Goal: Information Seeking & Learning: Stay updated

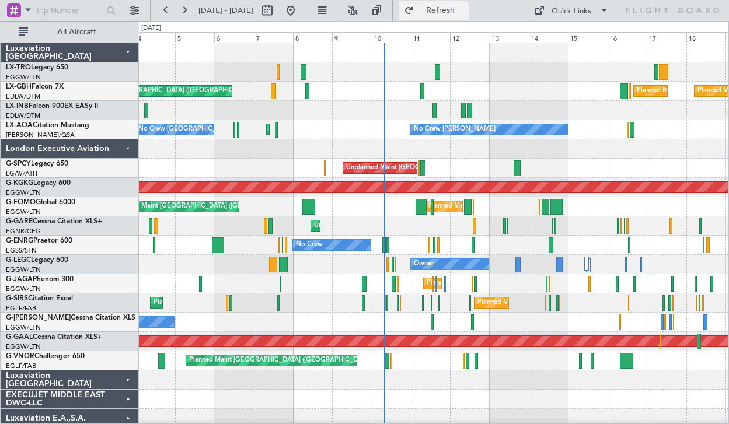
click at [469, 17] on button "Refresh" at bounding box center [434, 10] width 70 height 19
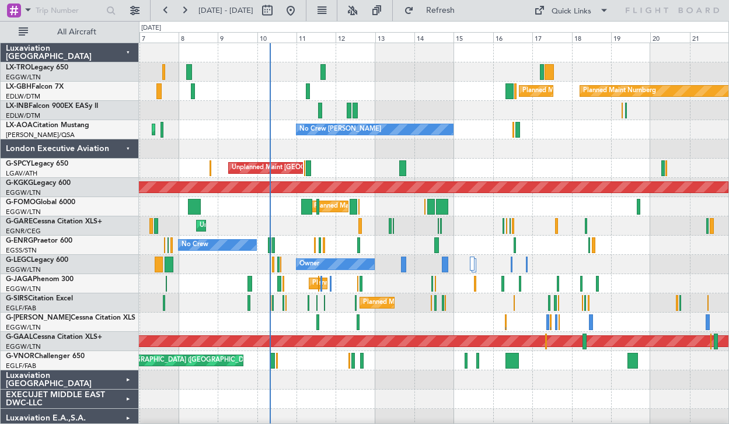
click at [452, 103] on div at bounding box center [434, 110] width 590 height 19
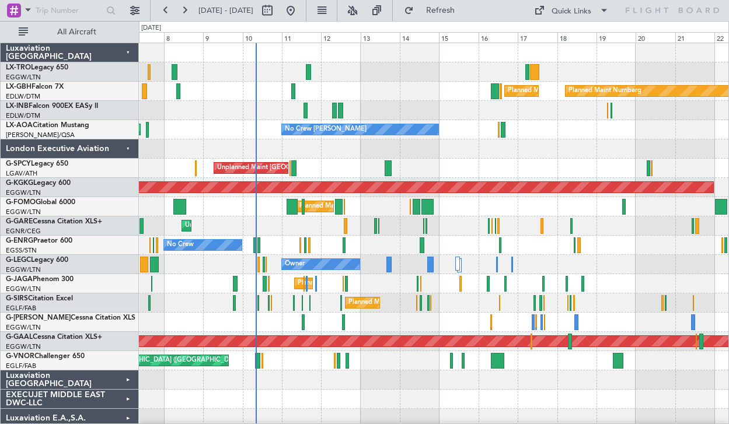
click at [398, 94] on div "Planned Maint [GEOGRAPHIC_DATA] ([GEOGRAPHIC_DATA]) Planned Maint Nurnberg Plan…" at bounding box center [434, 91] width 590 height 19
click at [465, 8] on span "Refresh" at bounding box center [440, 10] width 49 height 8
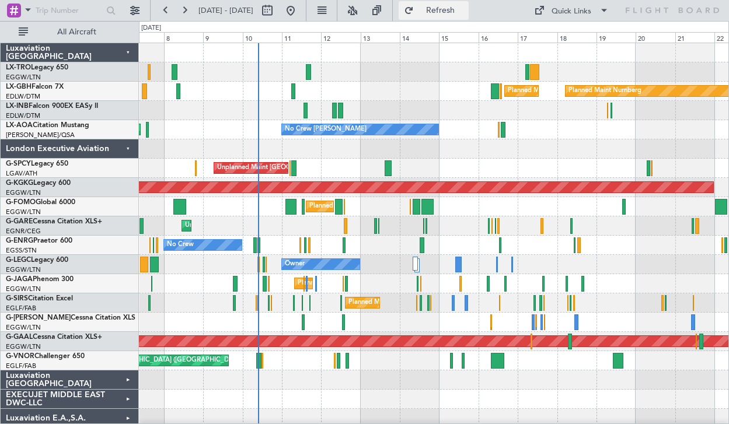
click at [469, 17] on button "Refresh" at bounding box center [434, 10] width 70 height 19
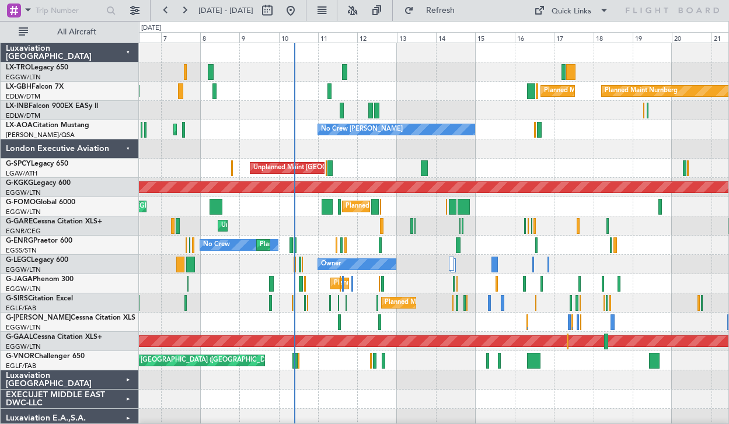
click at [704, 200] on div "Planned Maint [GEOGRAPHIC_DATA] ([GEOGRAPHIC_DATA]) Planned Maint Nurnberg Plan…" at bounding box center [434, 303] width 590 height 520
click at [465, 13] on span "Refresh" at bounding box center [440, 10] width 49 height 8
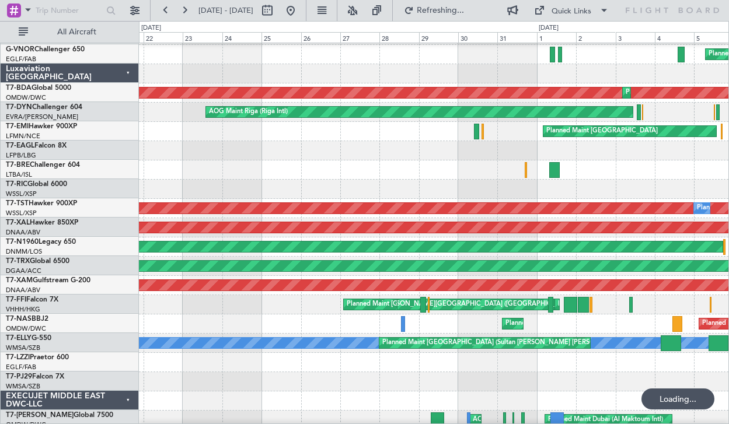
scroll to position [306, 0]
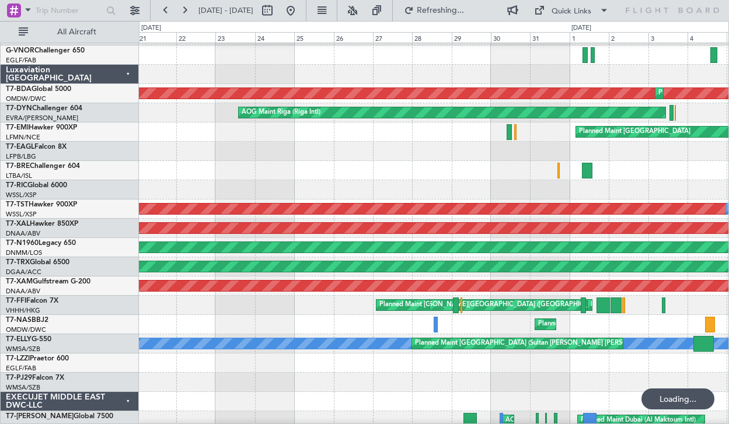
click at [657, 236] on div "Planned Maint [PERSON_NAME]" at bounding box center [434, 228] width 590 height 19
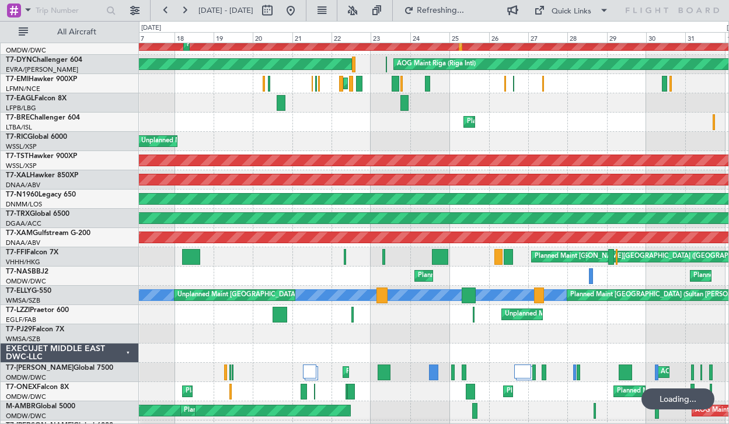
scroll to position [351, 0]
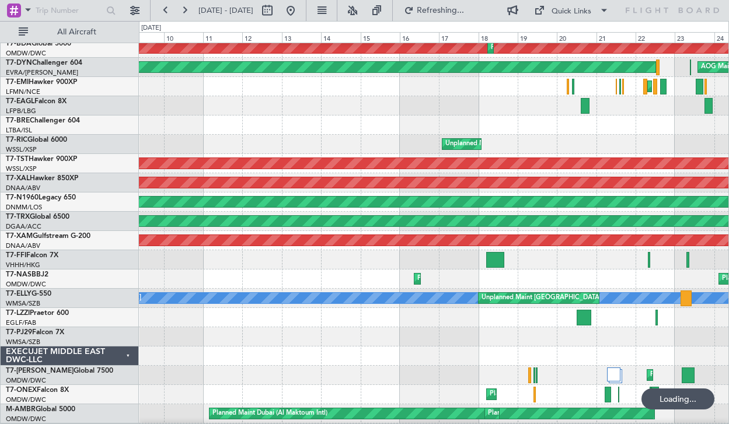
click at [544, 267] on div "Planned Maint [GEOGRAPHIC_DATA] ([GEOGRAPHIC_DATA] Intl) [PERSON_NAME][GEOGRAPH…" at bounding box center [434, 259] width 590 height 19
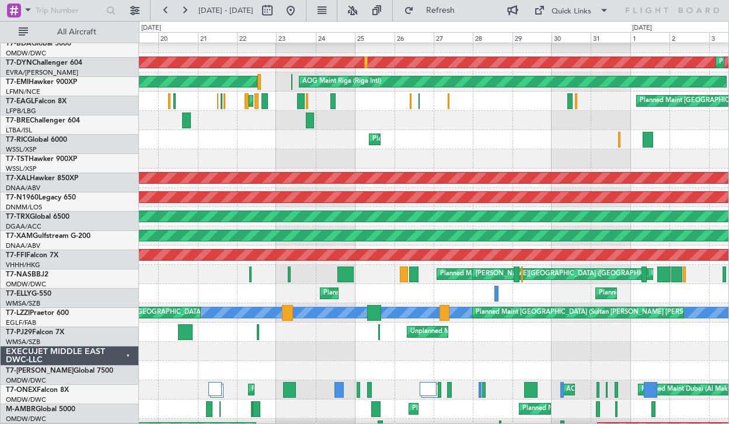
click at [225, 285] on div "Planned Maint Abuja ([PERSON_NAME] Intl) Planned Maint Abuja ([PERSON_NAME] Int…" at bounding box center [434, 293] width 590 height 19
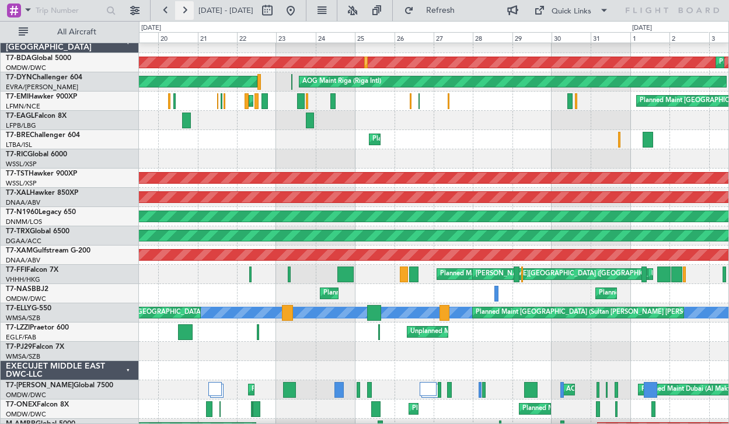
click at [187, 4] on button at bounding box center [184, 10] width 19 height 19
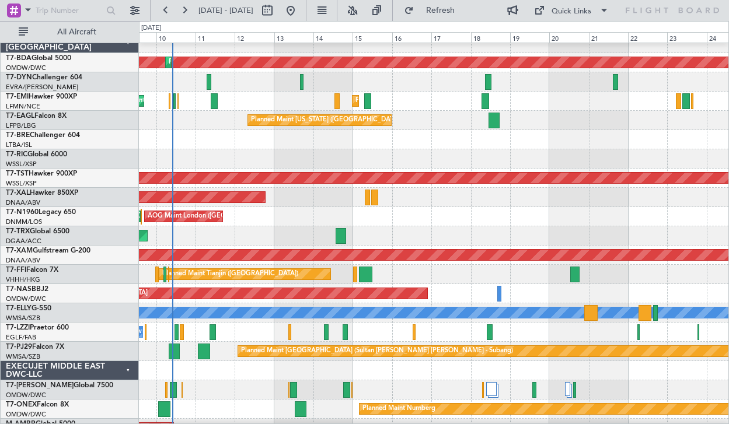
click at [327, 222] on div "Unplanned Maint [GEOGRAPHIC_DATA] ([GEOGRAPHIC_DATA]) AOG Maint [GEOGRAPHIC_DAT…" at bounding box center [434, 216] width 590 height 19
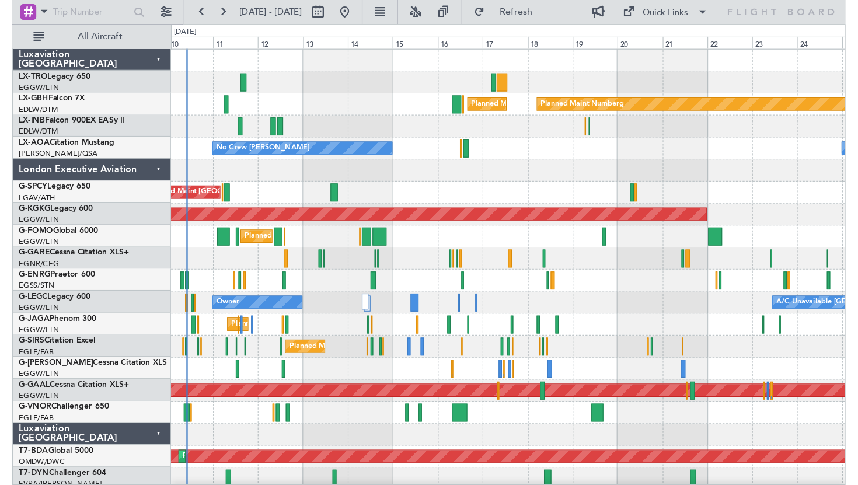
scroll to position [0, 0]
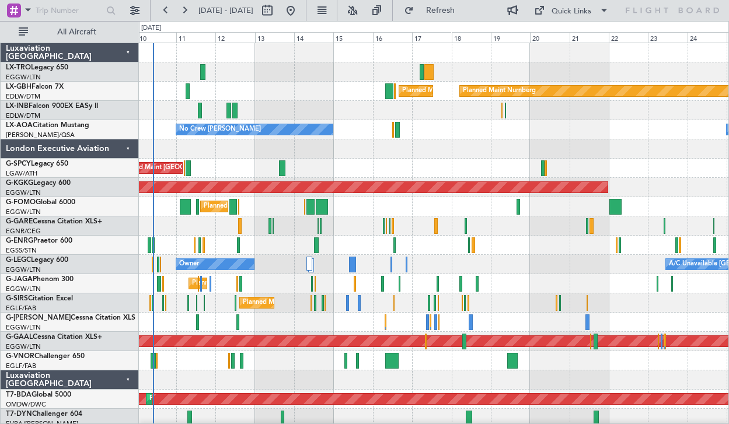
click at [402, 175] on div "Unplanned Maint [GEOGRAPHIC_DATA] ([PERSON_NAME] Intl)" at bounding box center [434, 168] width 590 height 19
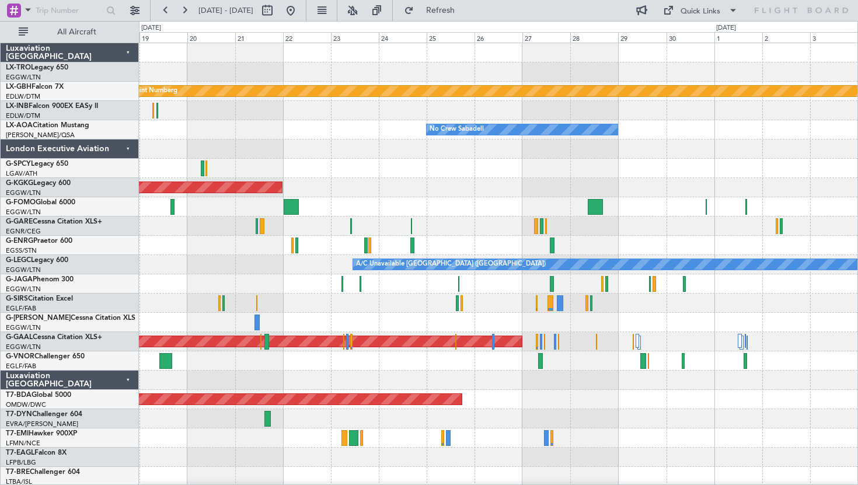
click at [298, 170] on div at bounding box center [498, 168] width 719 height 19
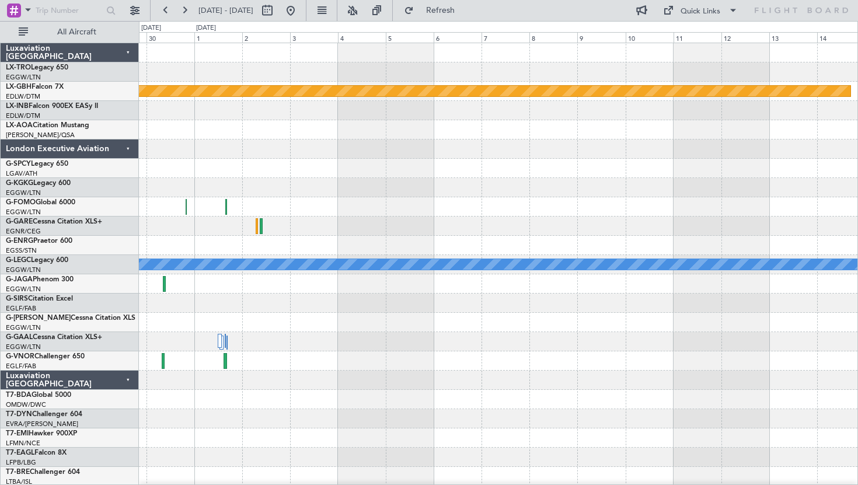
click at [245, 191] on div at bounding box center [498, 187] width 719 height 19
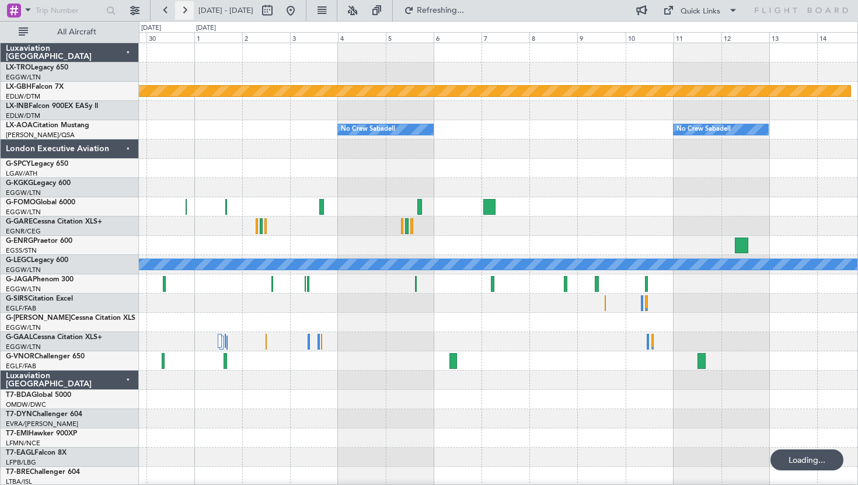
click at [183, 11] on button at bounding box center [184, 10] width 19 height 19
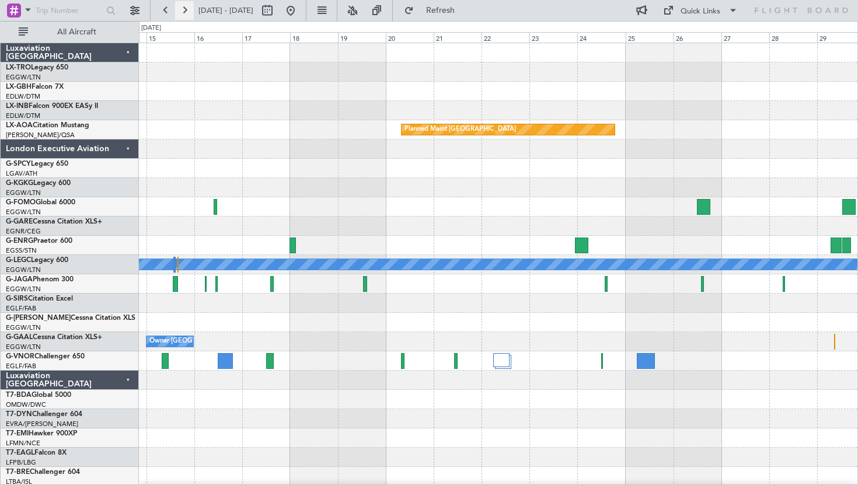
click at [183, 11] on button at bounding box center [184, 10] width 19 height 19
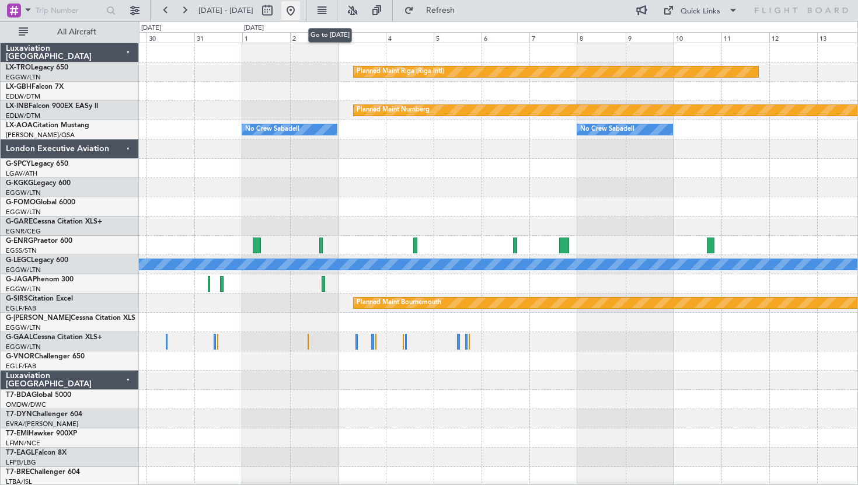
click at [300, 9] on button at bounding box center [290, 10] width 19 height 19
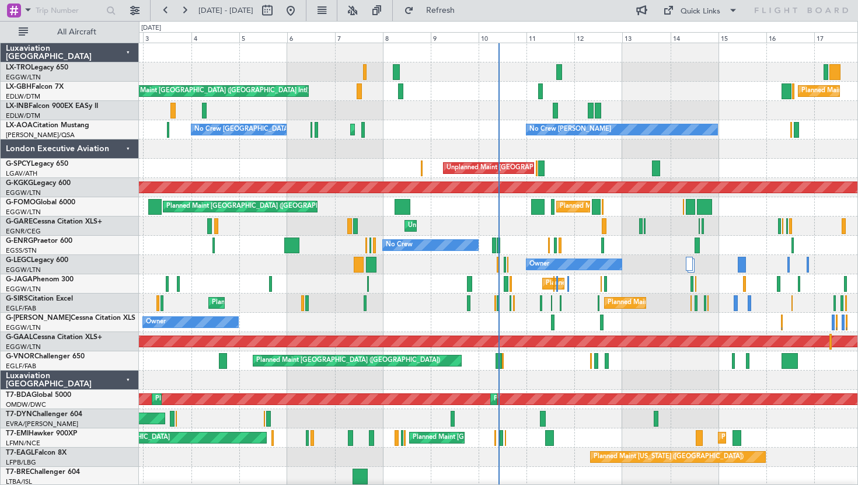
click at [130, 380] on div "Luxaviation [GEOGRAPHIC_DATA]" at bounding box center [70, 380] width 138 height 19
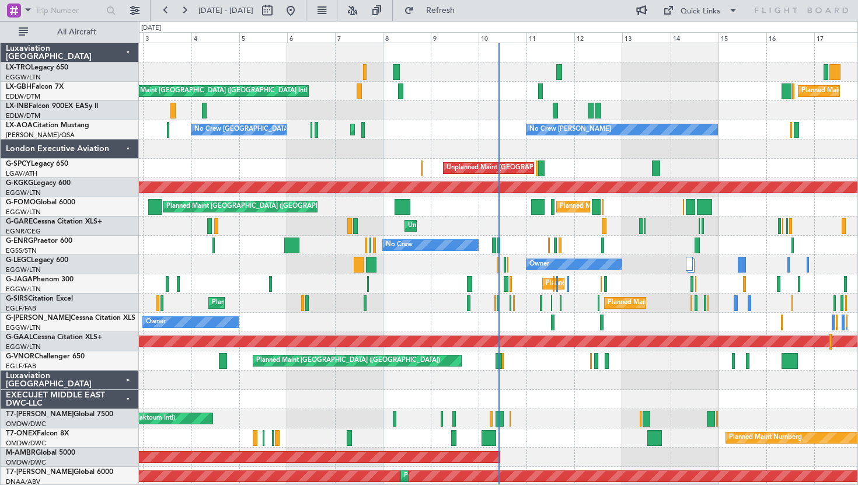
click at [130, 408] on div "EXECUJET MIDDLE EAST DWC-LLC" at bounding box center [70, 399] width 138 height 19
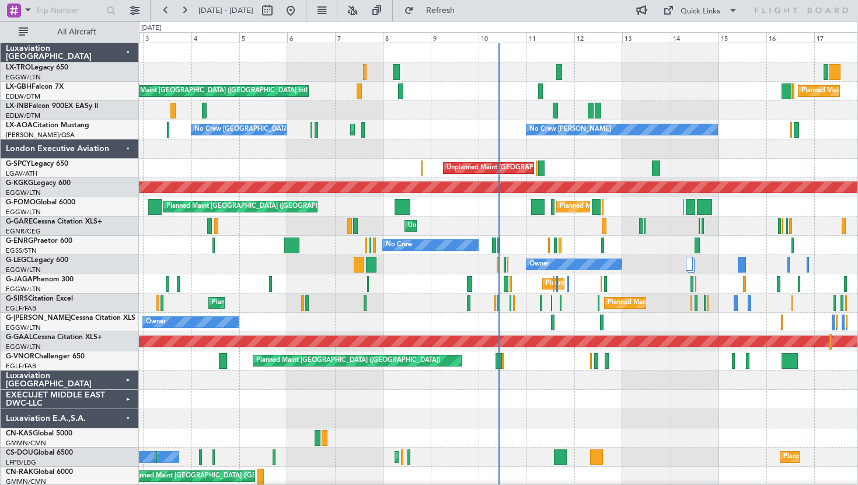
click at [129, 419] on div "Luxaviation E.A.,S.A." at bounding box center [70, 418] width 138 height 19
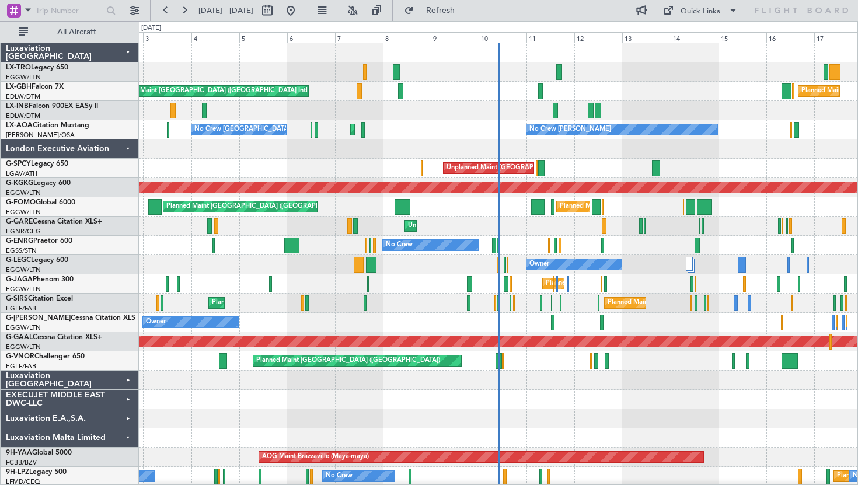
click at [129, 424] on div "Luxaviation Malta Limited" at bounding box center [70, 438] width 138 height 19
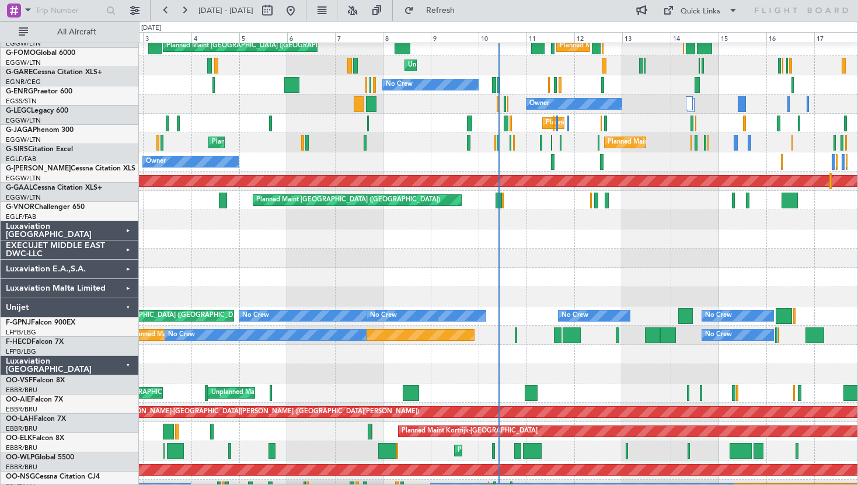
scroll to position [169, 0]
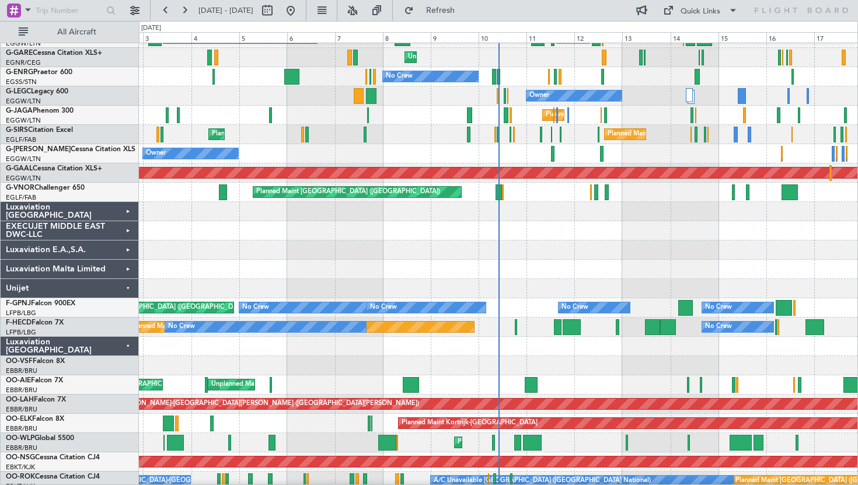
click at [122, 288] on div "Unijet" at bounding box center [70, 288] width 138 height 19
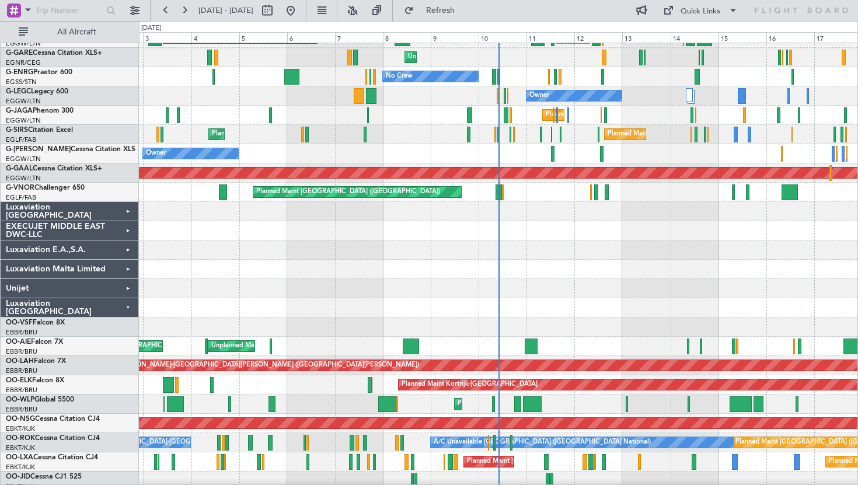
click at [125, 310] on div "Luxaviation [GEOGRAPHIC_DATA]" at bounding box center [70, 307] width 138 height 19
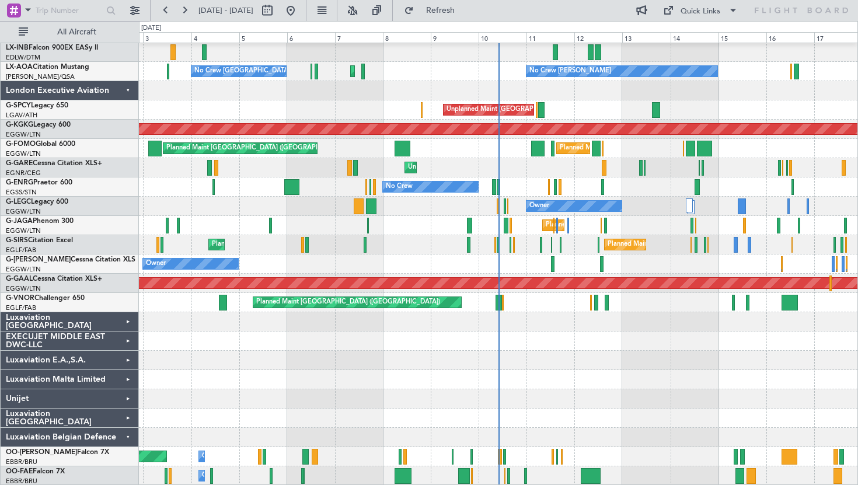
click at [121, 424] on div "Luxaviation Belgian Defence" at bounding box center [70, 437] width 138 height 19
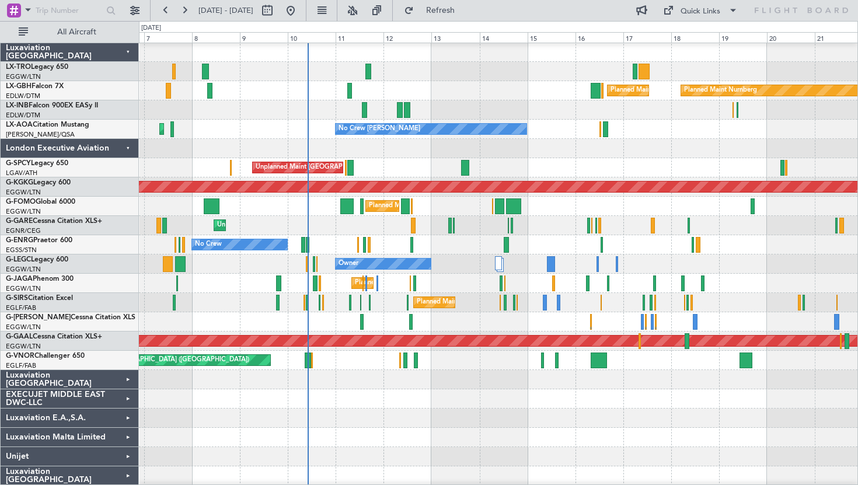
scroll to position [0, 0]
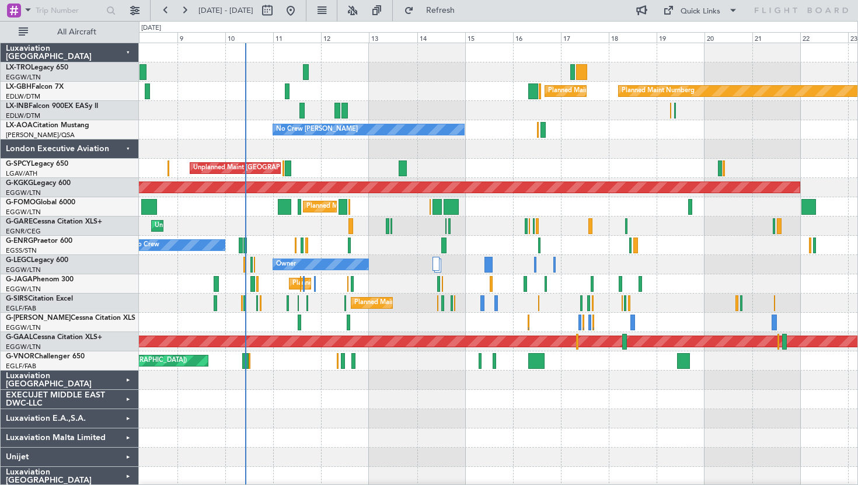
click at [489, 140] on div "Planned Maint Paris (Le Bourget) Planned Maint Nurnberg Planned Maint Dubai (Du…" at bounding box center [498, 274] width 719 height 462
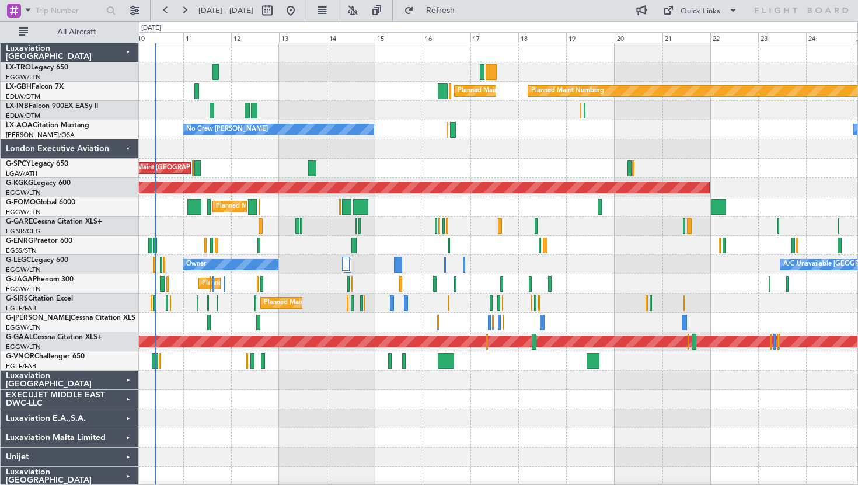
click at [497, 175] on div "Planned Maint Paris (Le Bourget) Planned Maint Nurnberg Planned Maint Dubai (Du…" at bounding box center [498, 274] width 719 height 462
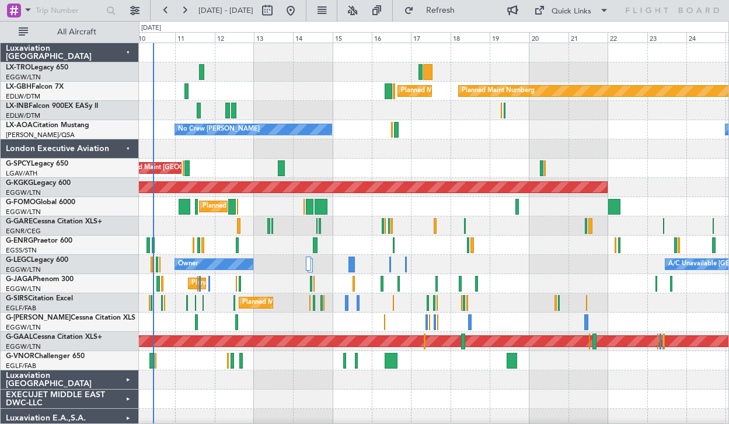
click at [392, 157] on div at bounding box center [434, 149] width 590 height 19
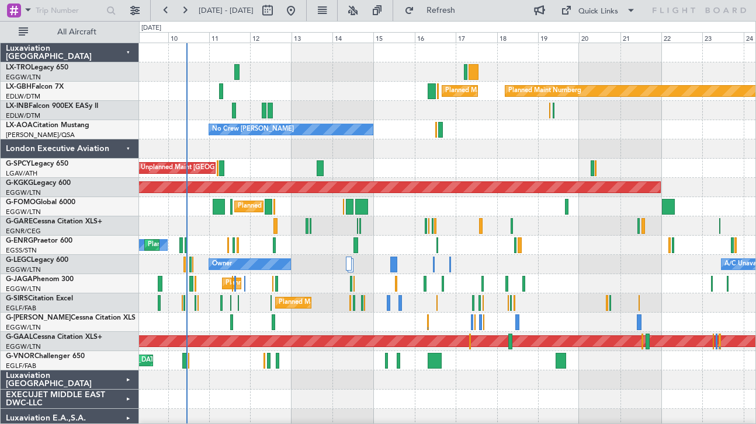
click at [376, 105] on div at bounding box center [447, 110] width 616 height 19
